Goal: Check status: Check status

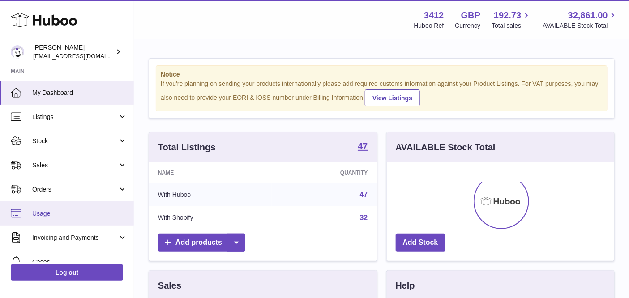
scroll to position [139, 228]
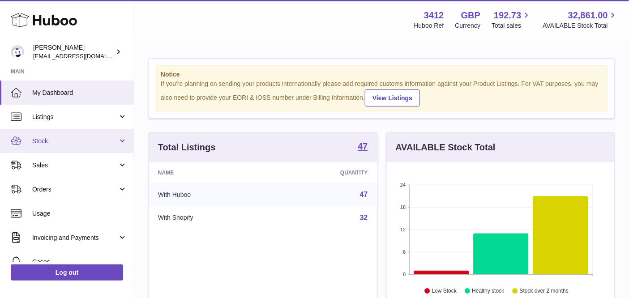
click at [70, 148] on link "Stock" at bounding box center [67, 141] width 134 height 24
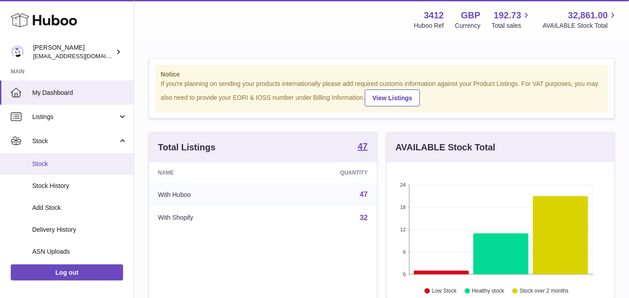
click at [69, 167] on span "Stock" at bounding box center [79, 164] width 95 height 9
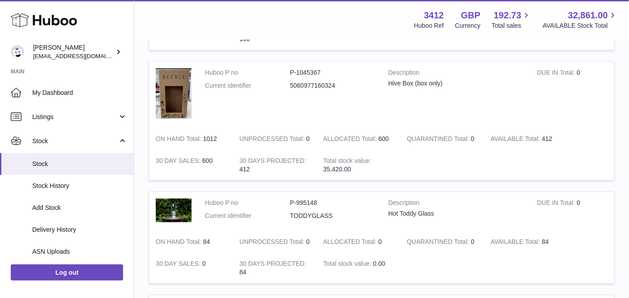
scroll to position [381, 0]
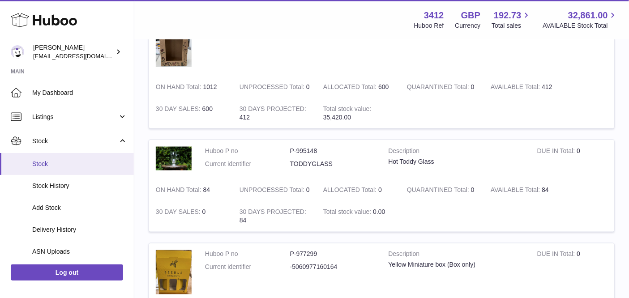
click at [62, 153] on link "Stock" at bounding box center [67, 164] width 134 height 22
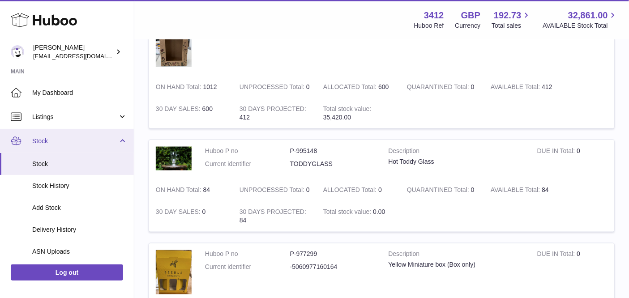
click at [62, 144] on span "Stock" at bounding box center [74, 141] width 85 height 9
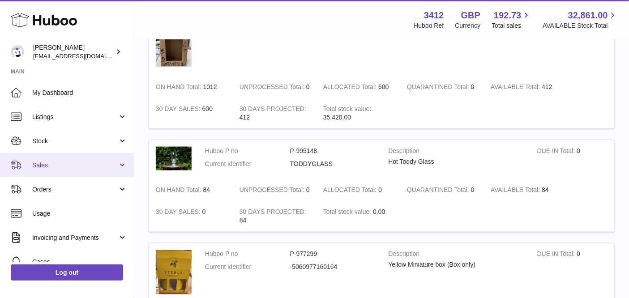
click at [65, 164] on span "Sales" at bounding box center [74, 165] width 85 height 9
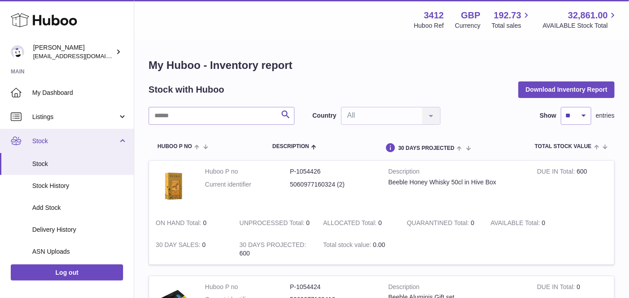
click at [76, 145] on link "Stock" at bounding box center [67, 141] width 134 height 24
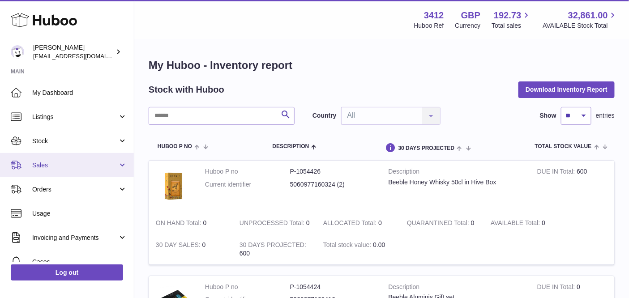
click at [69, 160] on link "Sales" at bounding box center [67, 165] width 134 height 24
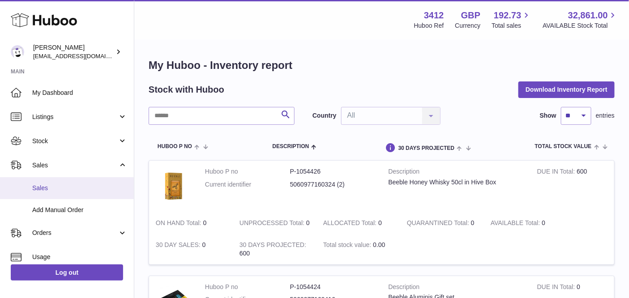
click at [68, 186] on span "Sales" at bounding box center [79, 188] width 95 height 9
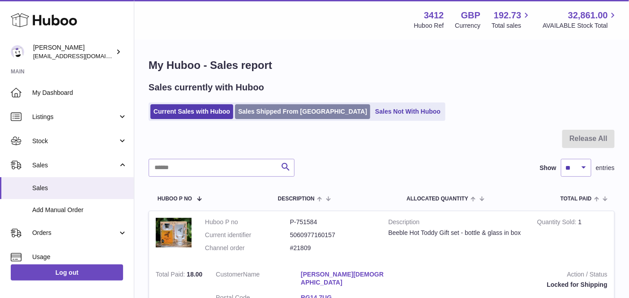
click at [267, 115] on link "Sales Shipped From [GEOGRAPHIC_DATA]" at bounding box center [302, 111] width 135 height 15
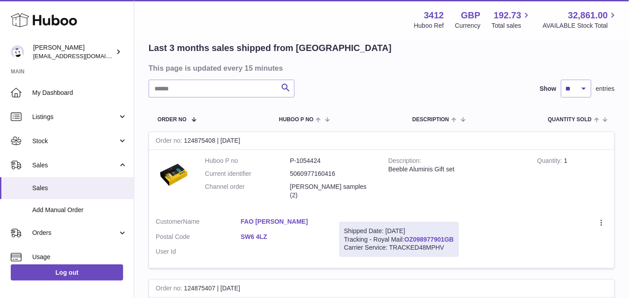
scroll to position [121, 0]
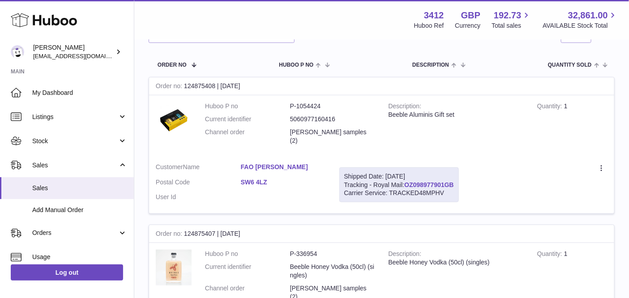
drag, startPoint x: 456, startPoint y: 176, endPoint x: 407, endPoint y: 175, distance: 49.2
click at [407, 175] on div "Shipped Date: [DATE] Tracking - Royal Mail: OZ098977901GB Carrier Service: TRAC…" at bounding box center [398, 184] width 119 height 35
copy link "OZ098977901GB"
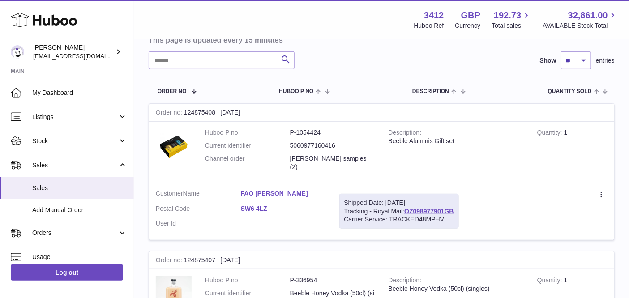
scroll to position [0, 0]
